Goal: Obtain resource: Download file/media

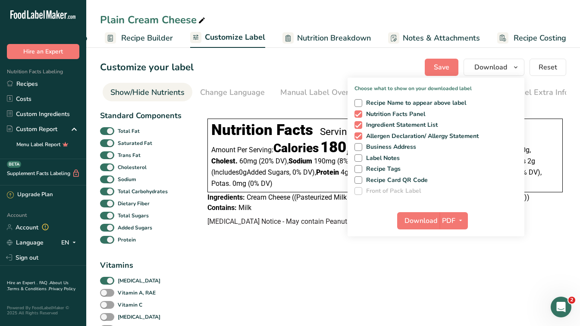
scroll to position [401, 0]
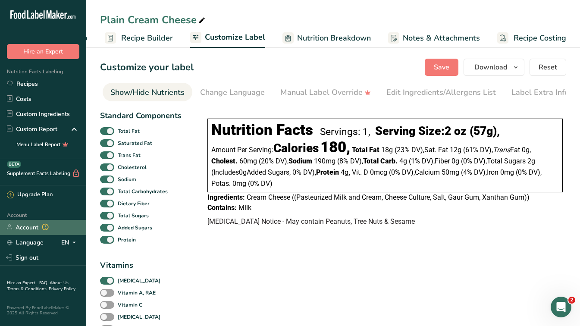
click at [30, 224] on link "Account" at bounding box center [43, 227] width 86 height 15
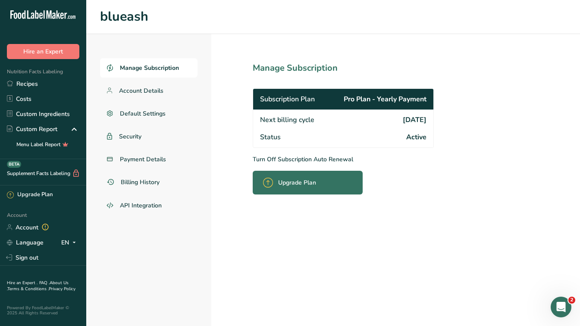
click at [566, 311] on div "Open Intercom Messenger" at bounding box center [561, 307] width 28 height 28
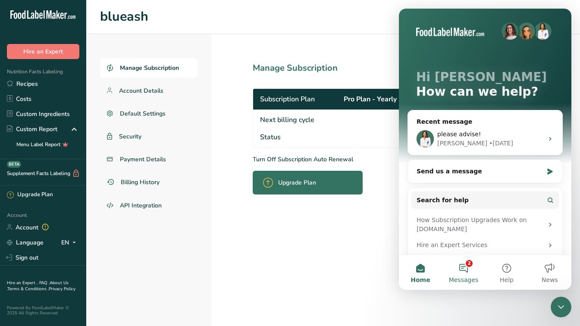
click at [472, 271] on button "2 Messages" at bounding box center [463, 272] width 43 height 35
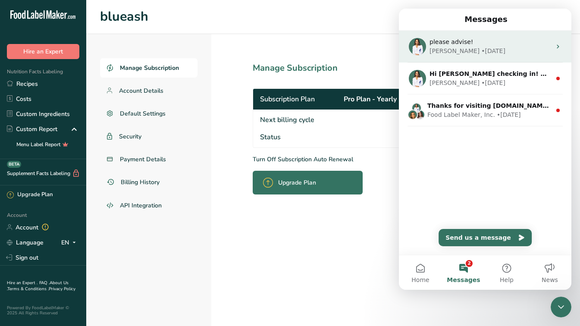
click at [480, 57] on div "please advise! [PERSON_NAME] • [DATE]" at bounding box center [485, 47] width 173 height 32
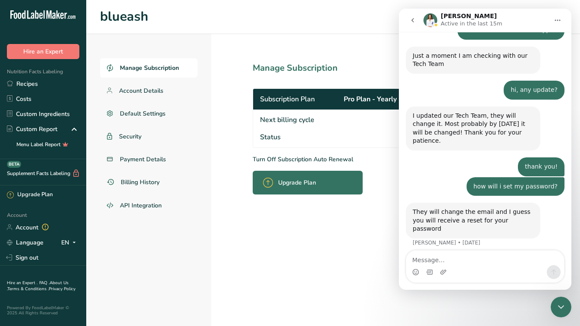
scroll to position [401, 0]
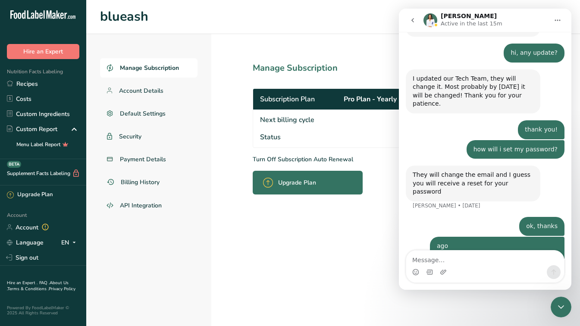
click at [445, 259] on textarea "Message…" at bounding box center [485, 258] width 158 height 15
click at [148, 186] on span "Billing History" at bounding box center [141, 182] width 40 height 9
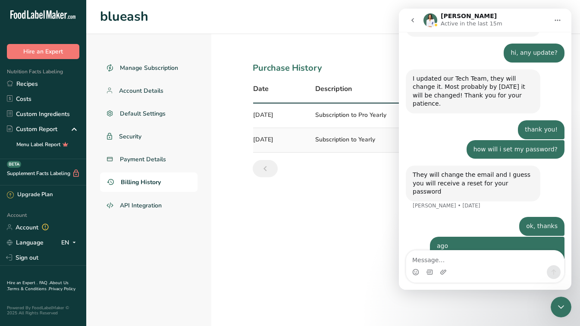
click at [415, 21] on icon "go back" at bounding box center [412, 20] width 7 height 7
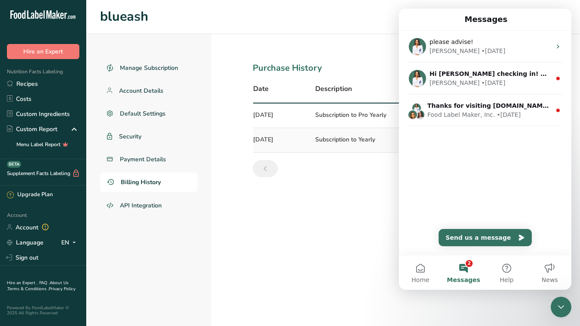
click at [560, 308] on icon "Close Intercom Messenger" at bounding box center [561, 307] width 10 height 10
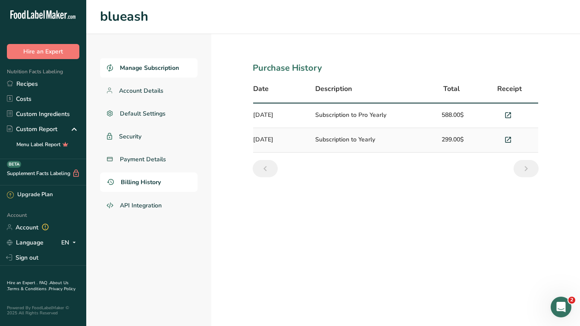
click at [170, 64] on span "Manage Subscription" at bounding box center [149, 67] width 59 height 9
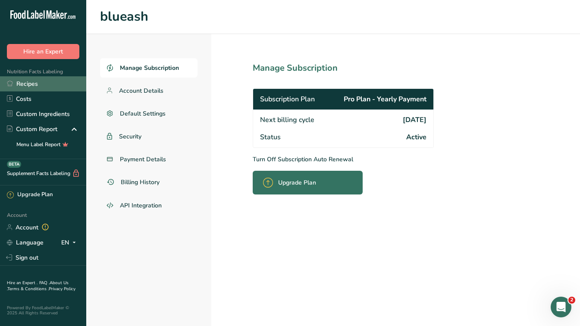
click at [35, 86] on link "Recipes" at bounding box center [43, 83] width 86 height 15
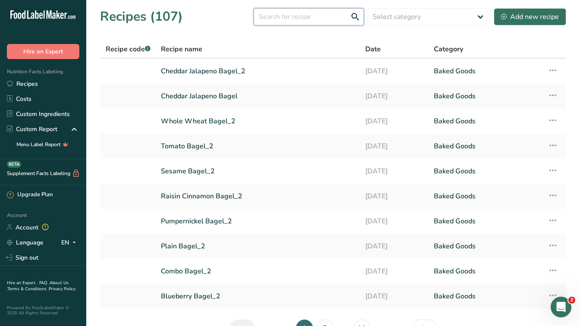
click at [288, 22] on input "text" at bounding box center [309, 16] width 110 height 17
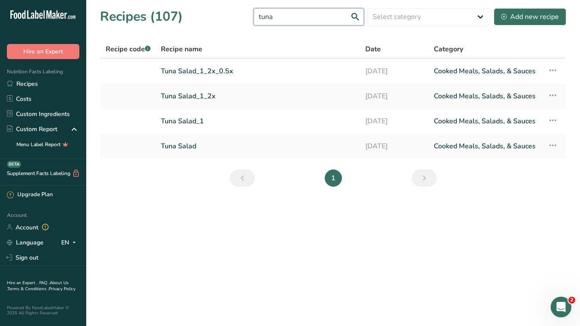
click at [316, 13] on input "tuna" at bounding box center [309, 16] width 110 height 17
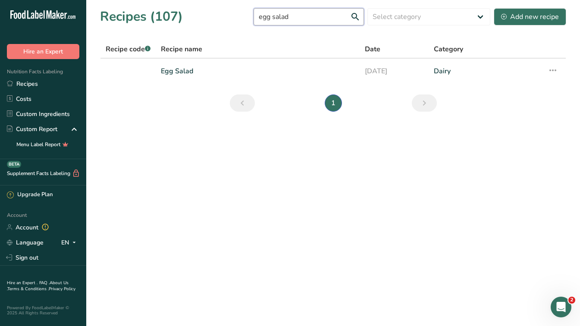
click at [317, 16] on input "egg salad" at bounding box center [309, 16] width 110 height 17
type input "p"
type input "plain cream"
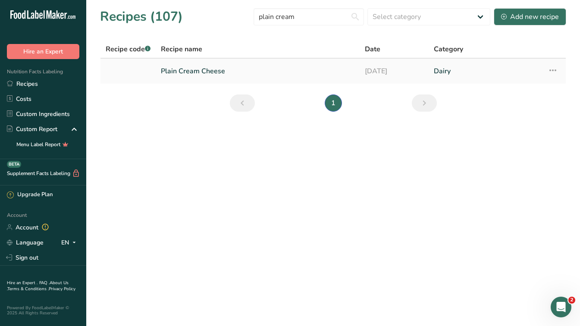
click at [192, 67] on link "Plain Cream Cheese" at bounding box center [258, 71] width 194 height 18
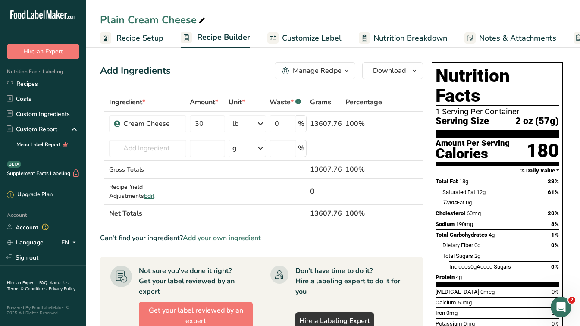
click at [306, 31] on link "Customize Label" at bounding box center [305, 37] width 74 height 19
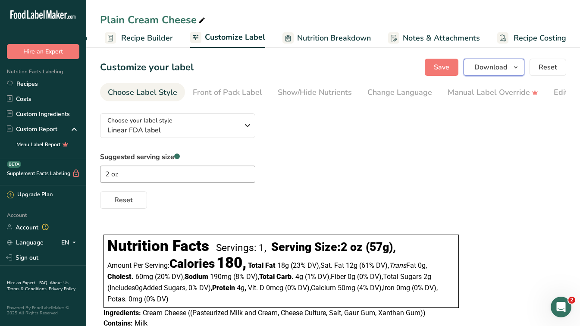
click at [498, 65] on span "Download" at bounding box center [491, 67] width 33 height 10
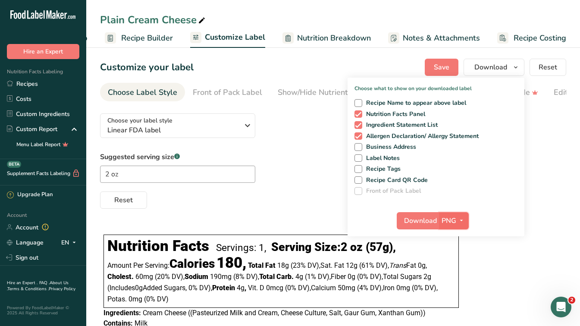
click at [463, 215] on icon "button" at bounding box center [461, 220] width 7 height 11
click at [457, 237] on link "PNG" at bounding box center [455, 238] width 28 height 14
click at [565, 176] on div "Suggested serving size .a-a{fill:#347362;}.b-a{fill:#fff;} 2 oz Reset" at bounding box center [333, 180] width 466 height 57
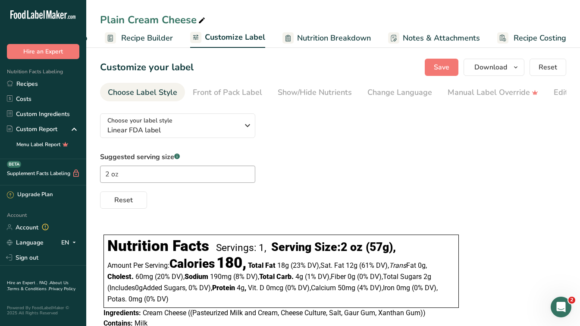
scroll to position [43, 0]
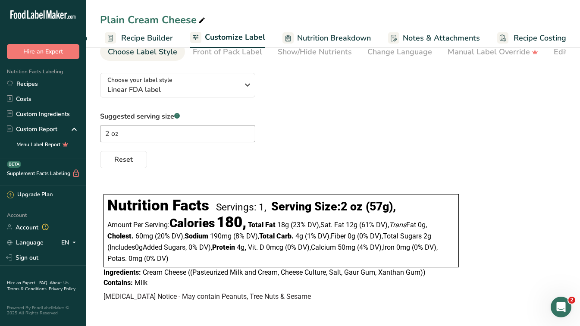
click at [526, 118] on div "Suggested serving size .a-a{fill:#347362;}.b-a{fill:#fff;} 2 oz Reset" at bounding box center [333, 139] width 466 height 57
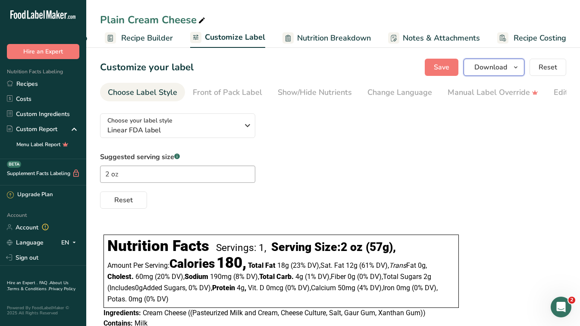
click at [494, 69] on span "Download" at bounding box center [491, 67] width 33 height 10
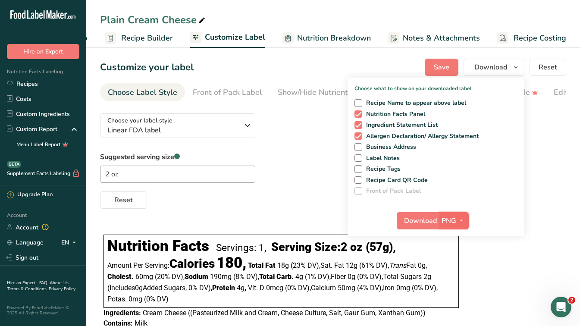
click at [464, 225] on icon "button" at bounding box center [461, 220] width 7 height 11
click at [457, 235] on link "PNG" at bounding box center [455, 238] width 28 height 14
click at [493, 274] on div "Choose your label style Linear FDA label USA (FDA) Standard FDA label Tabular F…" at bounding box center [333, 230] width 466 height 246
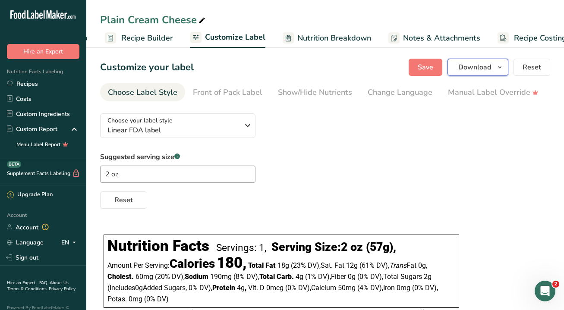
click at [486, 67] on span "Download" at bounding box center [474, 67] width 33 height 10
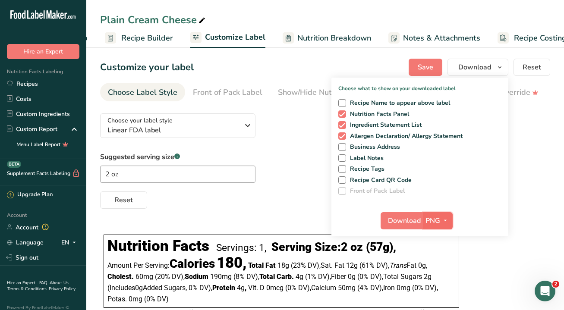
click at [440, 221] on span "button" at bounding box center [445, 221] width 10 height 10
click at [444, 286] on link "PDF" at bounding box center [439, 281] width 28 height 14
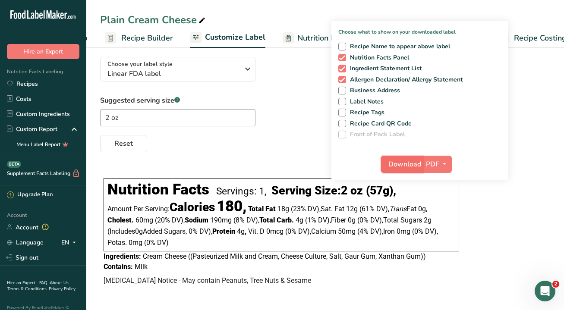
click at [403, 159] on span "Download" at bounding box center [404, 164] width 33 height 10
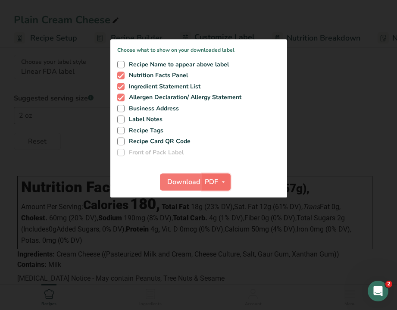
click at [223, 183] on icon "button" at bounding box center [223, 182] width 7 height 11
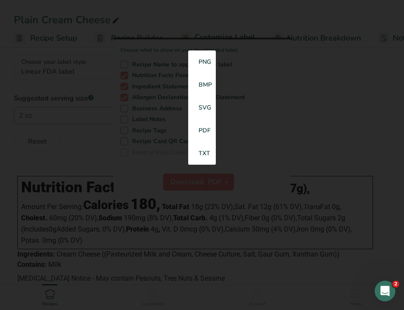
click at [291, 120] on div at bounding box center [202, 155] width 404 height 310
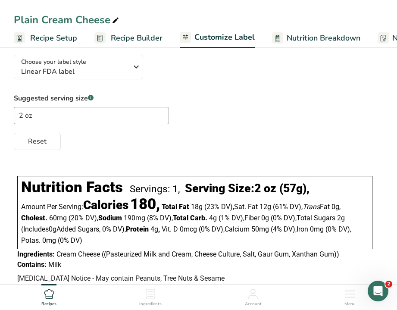
scroll to position [85, 0]
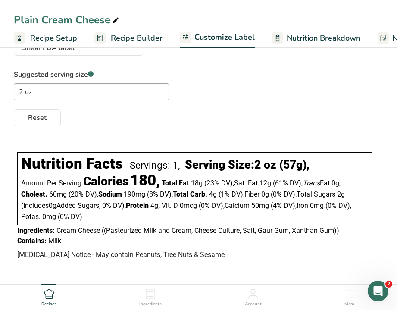
click at [302, 35] on span "Nutrition Breakdown" at bounding box center [324, 38] width 74 height 12
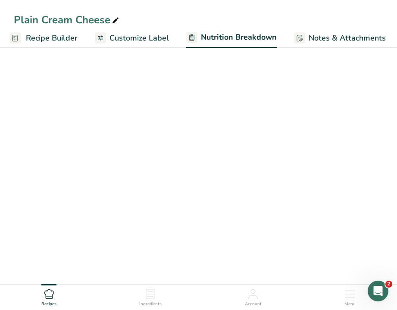
select select "Calories"
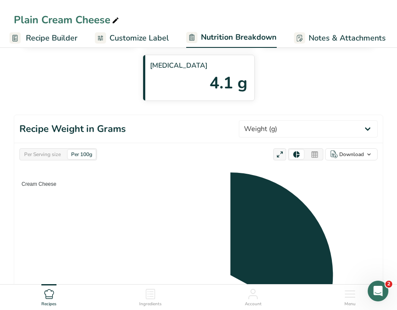
scroll to position [0, 173]
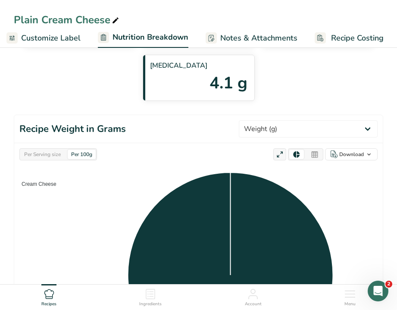
click at [262, 37] on span "Notes & Attachments" at bounding box center [258, 38] width 77 height 12
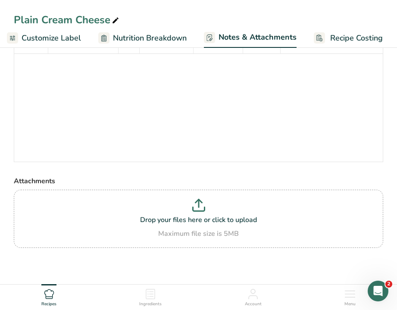
scroll to position [54, 0]
click at [166, 38] on span "Nutrition Breakdown" at bounding box center [150, 38] width 74 height 12
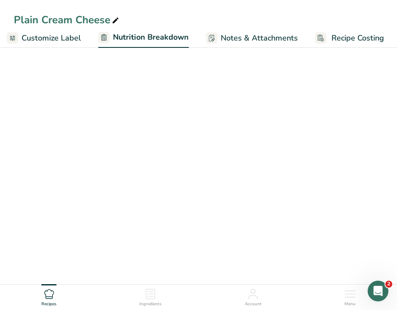
scroll to position [0, 173]
select select "Calories"
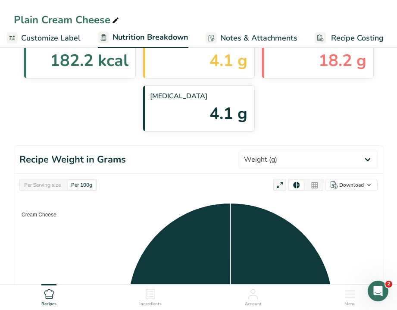
click at [50, 31] on link "Customize Label" at bounding box center [43, 37] width 74 height 19
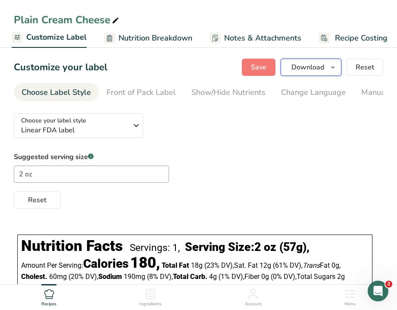
click at [328, 67] on button "Download" at bounding box center [311, 67] width 61 height 17
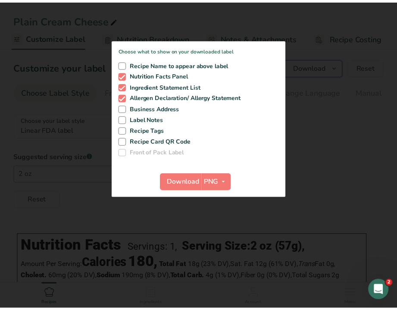
scroll to position [0, 166]
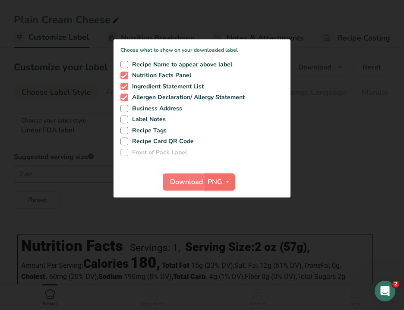
click at [226, 187] on icon "button" at bounding box center [227, 182] width 7 height 11
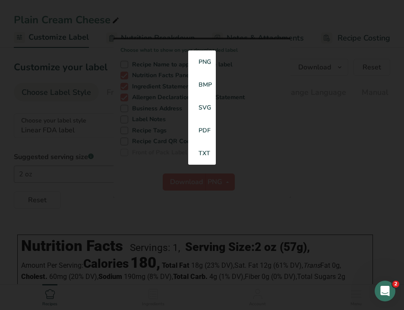
click at [305, 150] on div at bounding box center [202, 155] width 404 height 310
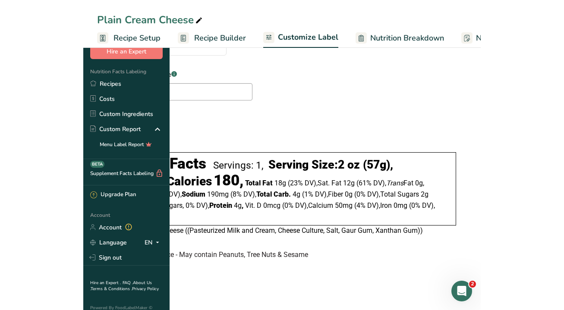
scroll to position [59, 0]
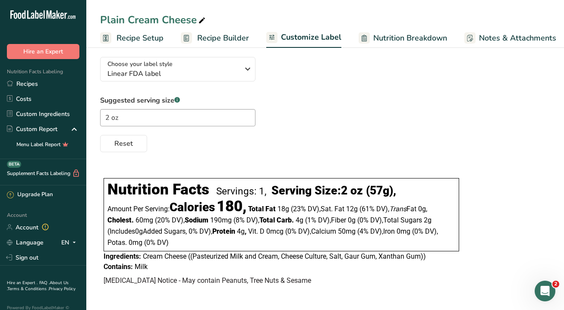
click at [418, 33] on span "Nutrition Breakdown" at bounding box center [410, 38] width 74 height 12
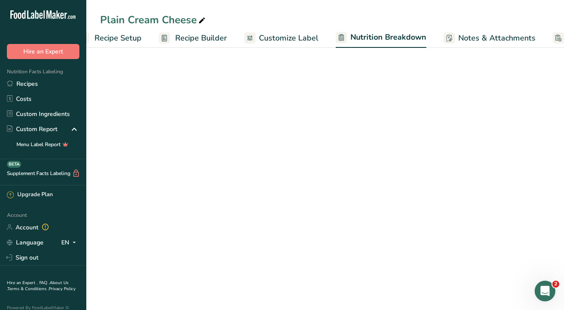
scroll to position [0, 72]
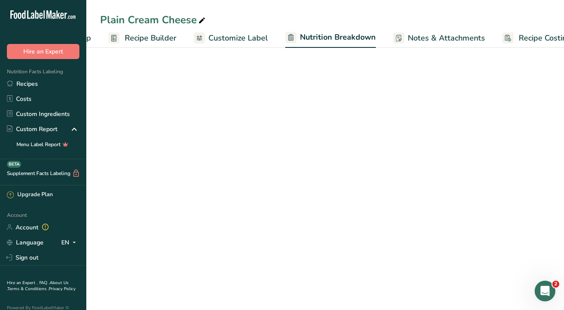
select select "Calories"
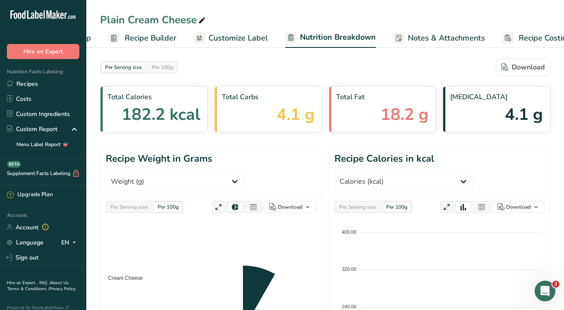
scroll to position [0, 93]
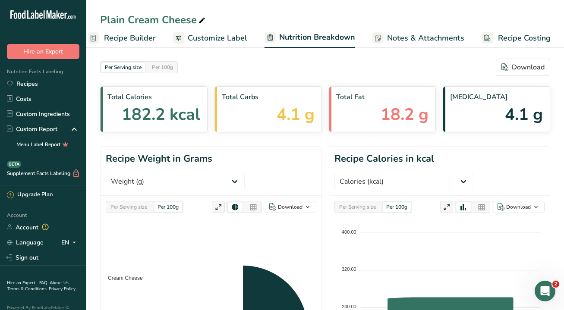
click at [297, 36] on span "Nutrition Breakdown" at bounding box center [317, 37] width 76 height 12
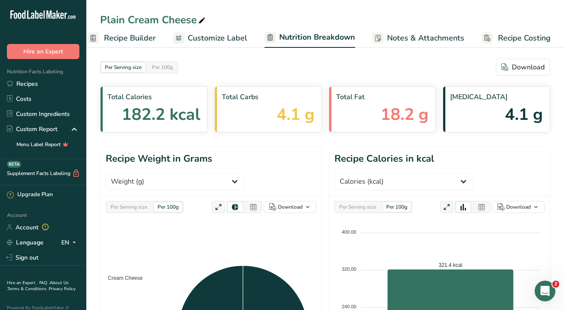
click at [239, 37] on span "Customize Label" at bounding box center [218, 38] width 60 height 12
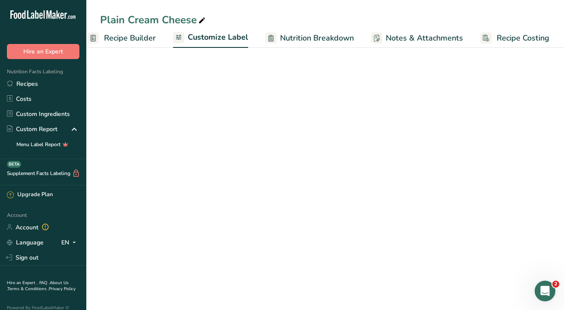
scroll to position [0, 92]
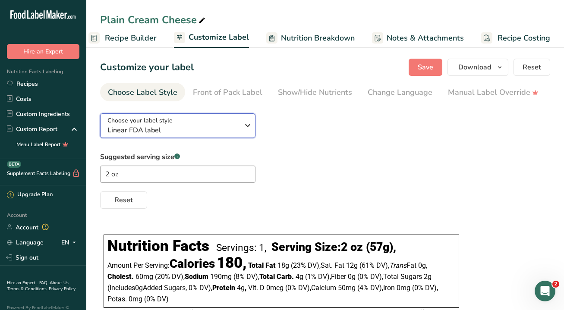
click at [190, 126] on div "Choose your label style Linear FDA label" at bounding box center [173, 125] width 132 height 19
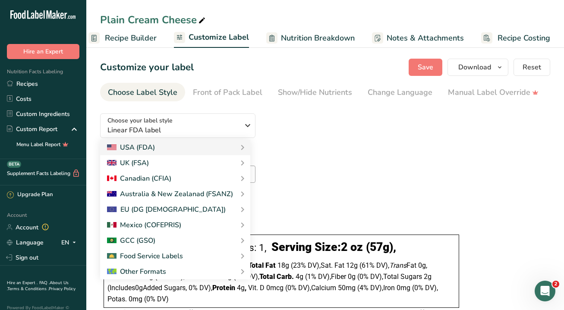
click at [361, 119] on div "Choose your label style Linear FDA label USA (FDA) Standard FDA label Tabular F…" at bounding box center [325, 158] width 450 height 102
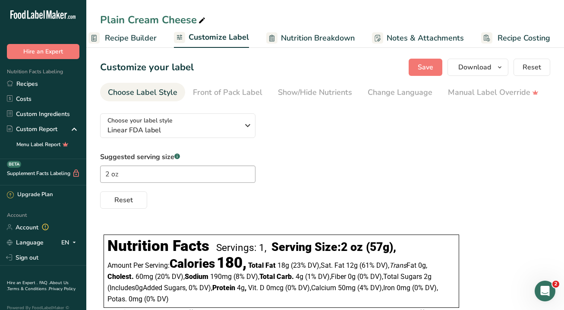
scroll to position [56, 0]
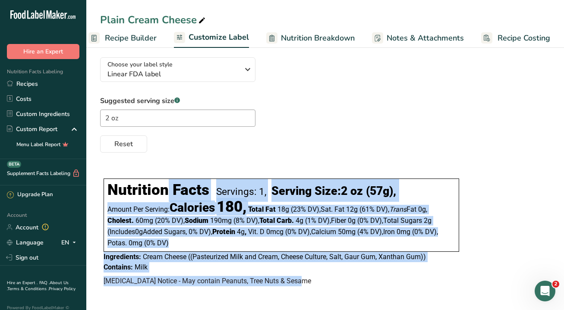
drag, startPoint x: 298, startPoint y: 282, endPoint x: 102, endPoint y: 179, distance: 221.8
click at [102, 179] on div "Nutrition Facts Servings: 1, Serving Size: 2 oz (57g) , Amount Per Serving: Cal…" at bounding box center [281, 232] width 362 height 120
copy div "Loremipsu Dolor Sitametc: 8, Adipisc Elit: 6 se (32d) , Eiusmo Tem Incidid: Utl…"
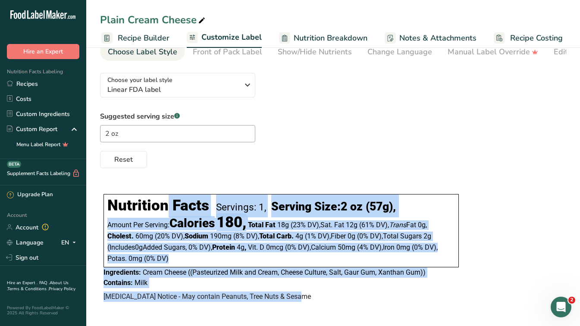
scroll to position [0, 76]
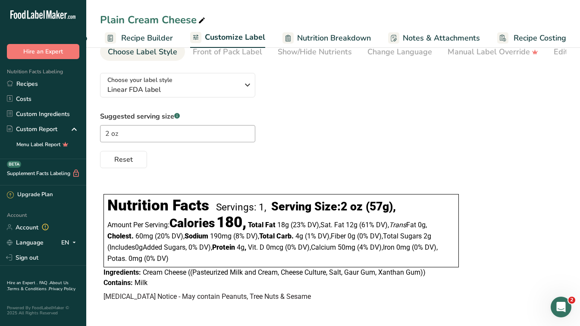
click at [410, 105] on div "Choose your label style Linear FDA label USA (FDA) Standard FDA label Tabular F…" at bounding box center [333, 117] width 466 height 102
click at [246, 91] on icon "button" at bounding box center [247, 85] width 10 height 16
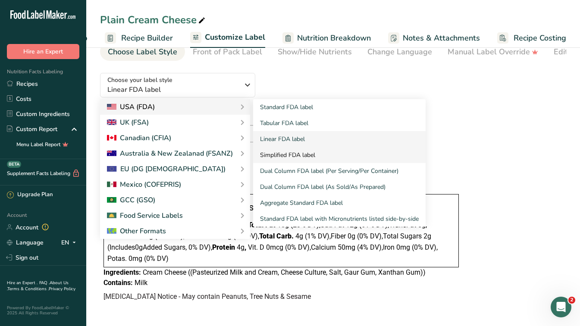
click at [294, 154] on link "Simplified FDA label" at bounding box center [339, 155] width 173 height 16
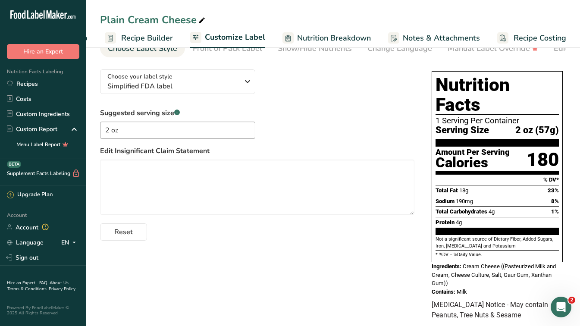
scroll to position [45, 0]
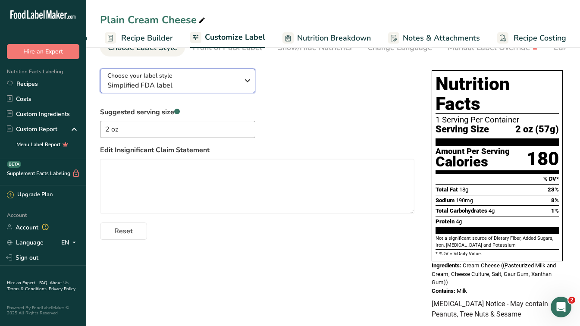
click at [245, 81] on icon "button" at bounding box center [247, 81] width 10 height 16
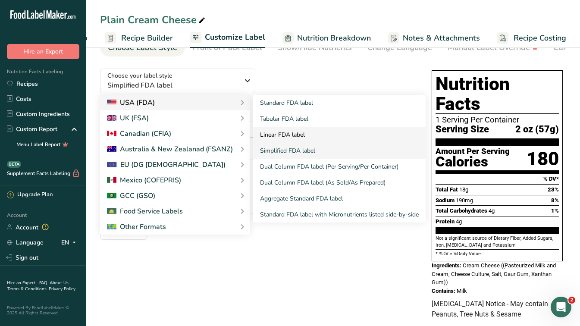
click at [280, 132] on link "Linear FDA label" at bounding box center [339, 135] width 173 height 16
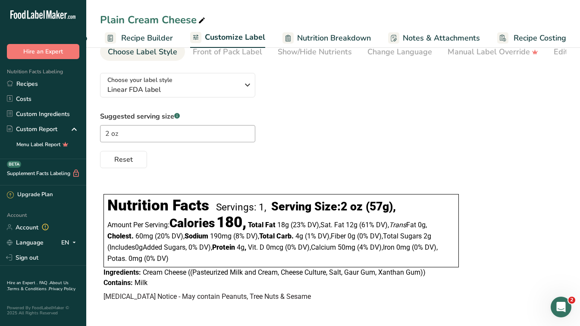
scroll to position [43, 0]
click at [181, 89] on span "Linear FDA label" at bounding box center [173, 90] width 132 height 10
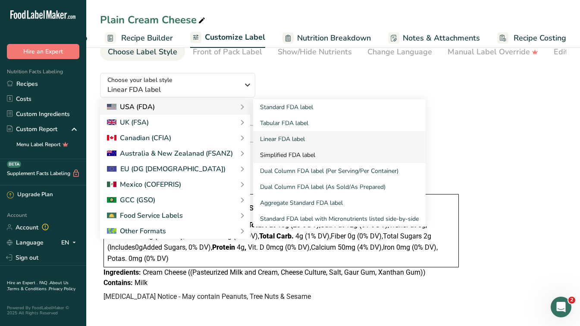
click at [305, 156] on link "Simplified FDA label" at bounding box center [339, 155] width 173 height 16
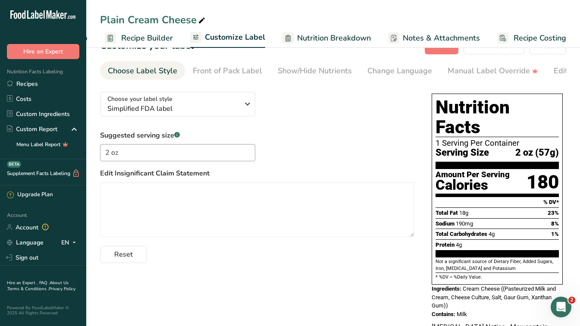
scroll to position [45, 0]
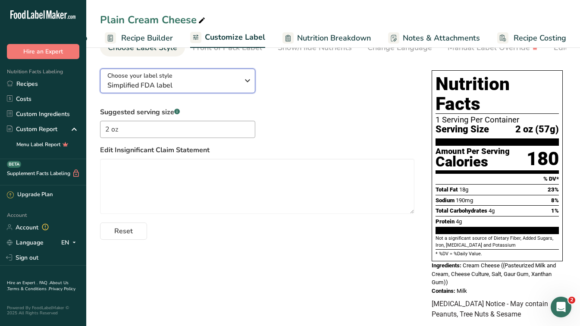
click at [165, 88] on span "Simplified FDA label" at bounding box center [173, 85] width 132 height 10
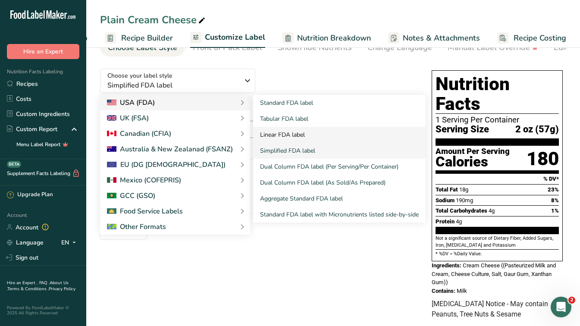
click at [300, 137] on link "Linear FDA label" at bounding box center [339, 135] width 173 height 16
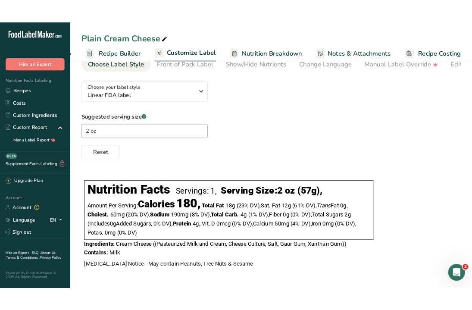
scroll to position [43, 0]
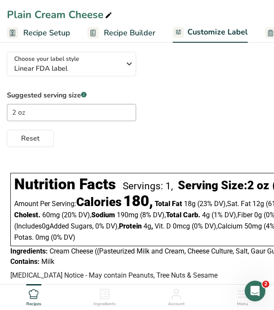
click at [174, 137] on div "Reset" at bounding box center [137, 136] width 261 height 21
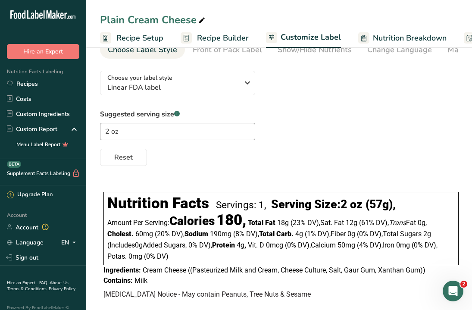
click at [219, 166] on div "Reset" at bounding box center [279, 155] width 359 height 21
click at [231, 274] on span "Cream Cheese ((Pasteurized Milk and Cream, Cheese Culture, Salt, Gaur Gum, Xant…" at bounding box center [284, 270] width 283 height 8
click at [197, 174] on div "Choose your label style Linear FDA label USA (FDA) Standard FDA label Tabular F…" at bounding box center [279, 187] width 359 height 246
click at [104, 211] on div "Nutrition Facts Servings: 1, Serving Size: 2 oz (57g) , Amount Per Serving: Cal…" at bounding box center [282, 229] width 356 height 74
click at [195, 299] on span "[MEDICAL_DATA] Notice - May contain Peanuts, Tree Nuts & Sesame" at bounding box center [208, 294] width 208 height 8
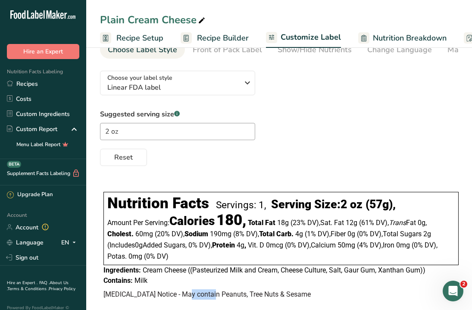
click at [195, 299] on span "[MEDICAL_DATA] Notice - May contain Peanuts, Tree Nuts & Sesame" at bounding box center [208, 294] width 208 height 8
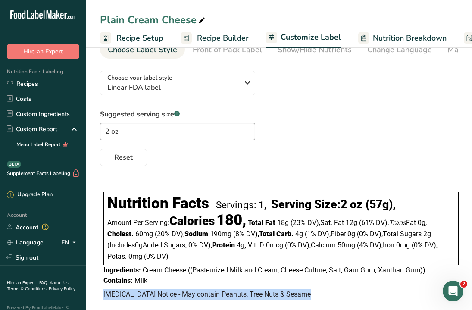
click at [195, 299] on span "[MEDICAL_DATA] Notice - May contain Peanuts, Tree Nuts & Sesame" at bounding box center [208, 294] width 208 height 8
copy body "[MEDICAL_DATA] Notice - May contain Peanuts, Tree Nuts & Sesame"
